Goal: Task Accomplishment & Management: Manage account settings

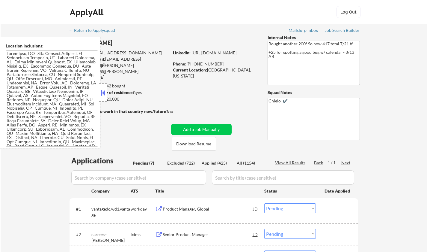
select select ""pending""
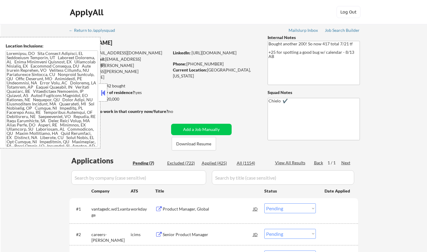
select select ""pending""
click at [101, 93] on button at bounding box center [103, 92] width 7 height 9
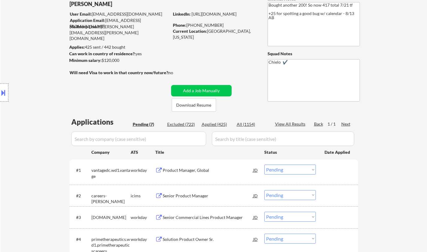
scroll to position [60, 0]
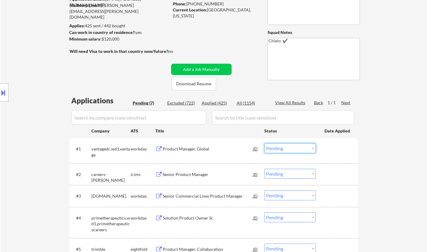
drag, startPoint x: 283, startPoint y: 146, endPoint x: 285, endPoint y: 153, distance: 6.8
click at [283, 146] on select "Choose an option... Pending Applied Excluded (Questions) Excluded (Expired) Exc…" at bounding box center [291, 148] width 52 height 10
click at [265, 143] on select "Choose an option... Pending Applied Excluded (Questions) Excluded (Expired) Exc…" at bounding box center [291, 148] width 52 height 10
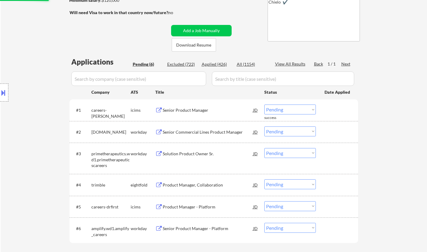
scroll to position [120, 0]
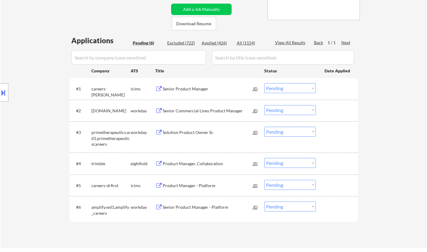
click at [190, 90] on div "Senior Product Manager" at bounding box center [208, 89] width 91 height 6
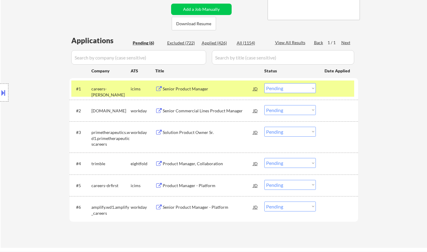
click at [2, 97] on button at bounding box center [3, 93] width 7 height 10
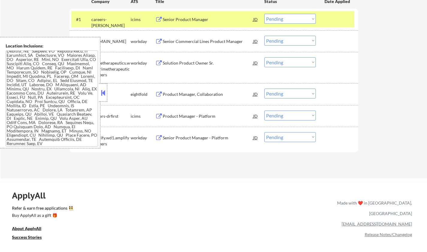
scroll to position [210, 0]
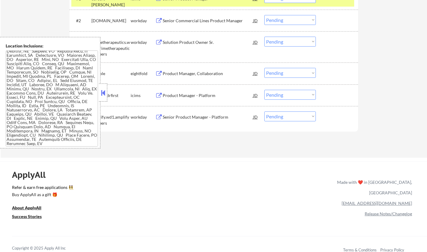
click at [102, 98] on div at bounding box center [103, 92] width 8 height 18
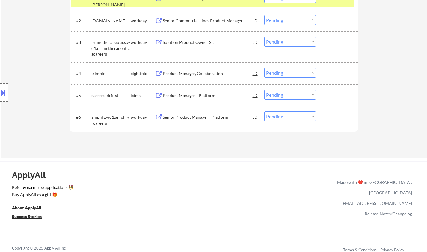
scroll to position [120, 0]
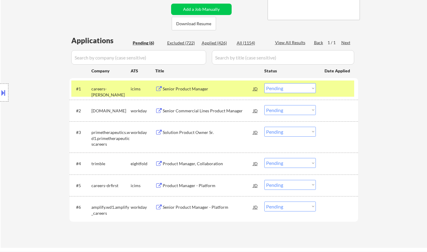
click at [290, 87] on select "Choose an option... Pending Applied Excluded (Questions) Excluded (Expired) Exc…" at bounding box center [291, 88] width 52 height 10
click at [265, 83] on select "Choose an option... Pending Applied Excluded (Questions) Excluded (Expired) Exc…" at bounding box center [291, 88] width 52 height 10
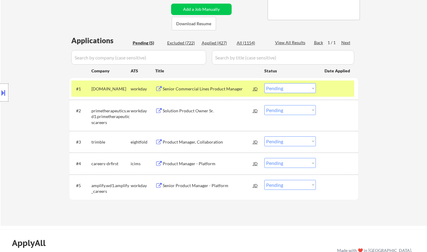
click at [208, 89] on div "Senior Commercial Lines Product Manager" at bounding box center [208, 89] width 91 height 6
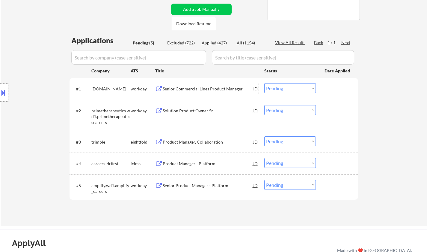
click at [285, 90] on select "Choose an option... Pending Applied Excluded (Questions) Excluded (Expired) Exc…" at bounding box center [291, 88] width 52 height 10
click at [265, 83] on select "Choose an option... Pending Applied Excluded (Questions) Excluded (Expired) Exc…" at bounding box center [291, 88] width 52 height 10
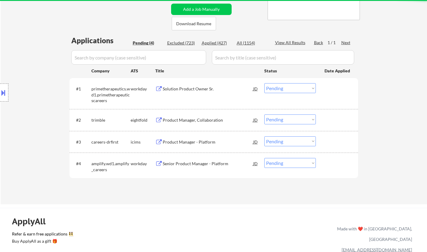
click at [191, 88] on div "Solution Product Owner Sr." at bounding box center [208, 89] width 91 height 6
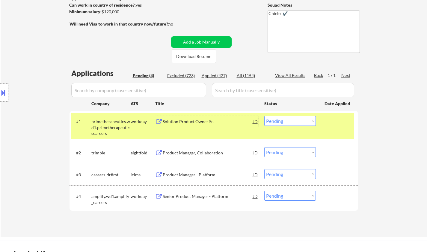
scroll to position [150, 0]
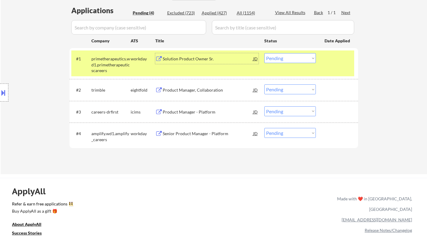
drag, startPoint x: 290, startPoint y: 58, endPoint x: 289, endPoint y: 62, distance: 4.7
click at [290, 58] on select "Choose an option... Pending Applied Excluded (Questions) Excluded (Expired) Exc…" at bounding box center [291, 58] width 52 height 10
click at [265, 53] on select "Choose an option... Pending Applied Excluded (Questions) Excluded (Expired) Exc…" at bounding box center [291, 58] width 52 height 10
select select ""pending""
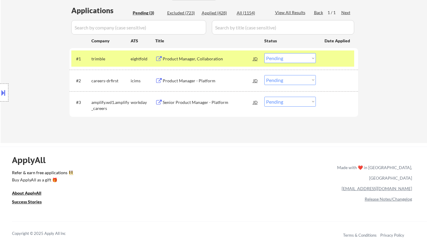
click at [199, 104] on div "Senior Product Manager - Platform" at bounding box center [208, 102] width 91 height 6
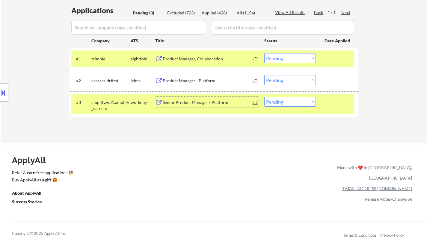
click at [291, 105] on select "Choose an option... Pending Applied Excluded (Questions) Excluded (Expired) Exc…" at bounding box center [291, 102] width 52 height 10
select select ""applied""
click at [265, 97] on select "Choose an option... Pending Applied Excluded (Questions) Excluded (Expired) Exc…" at bounding box center [291, 102] width 52 height 10
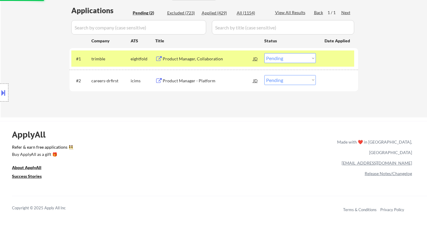
click at [191, 82] on div "Product Manager - Platform" at bounding box center [208, 81] width 91 height 6
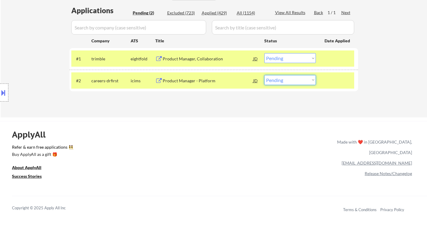
click at [284, 81] on select "Choose an option... Pending Applied Excluded (Questions) Excluded (Expired) Exc…" at bounding box center [291, 80] width 52 height 10
select select ""excluded__expired_""
click at [265, 75] on select "Choose an option... Pending Applied Excluded (Questions) Excluded (Expired) Exc…" at bounding box center [291, 80] width 52 height 10
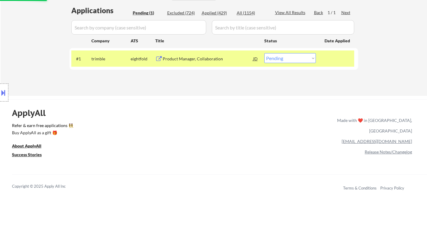
click at [193, 60] on div "Product Manager, Collaboration" at bounding box center [208, 59] width 91 height 6
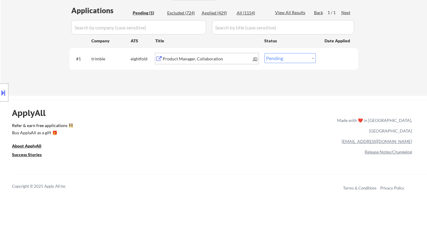
click at [187, 58] on div "Product Manager, Collaboration" at bounding box center [208, 59] width 91 height 6
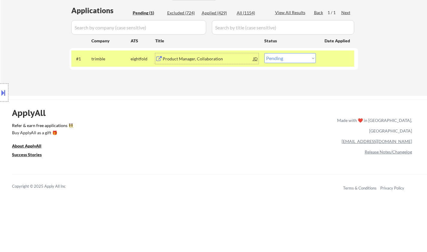
drag, startPoint x: 298, startPoint y: 56, endPoint x: 297, endPoint y: 63, distance: 6.9
click at [298, 56] on select "Choose an option... Pending Applied Excluded (Questions) Excluded (Expired) Exc…" at bounding box center [291, 58] width 52 height 10
select select ""applied""
click at [265, 53] on select "Choose an option... Pending Applied Excluded (Questions) Excluded (Expired) Exc…" at bounding box center [291, 58] width 52 height 10
